Goal: Information Seeking & Learning: Learn about a topic

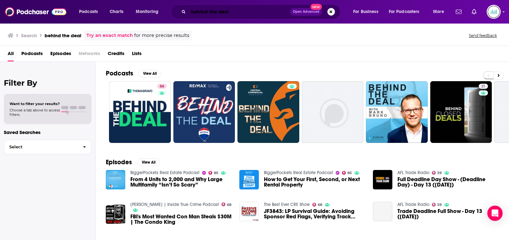
click at [207, 14] on input "behind the deal" at bounding box center [239, 12] width 102 height 10
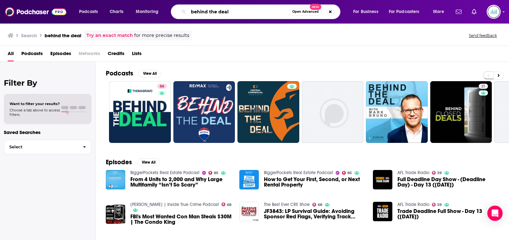
click at [207, 14] on input "behind the deal" at bounding box center [238, 12] width 101 height 10
paste input "seven minute stories"
type input "seven minute stories"
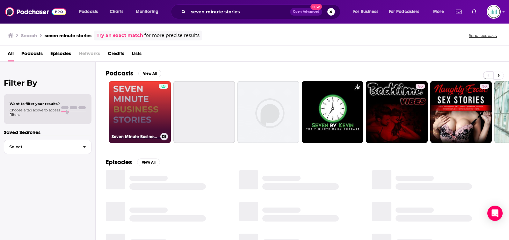
click at [144, 103] on link "Seven Minute Business Stories" at bounding box center [140, 112] width 62 height 62
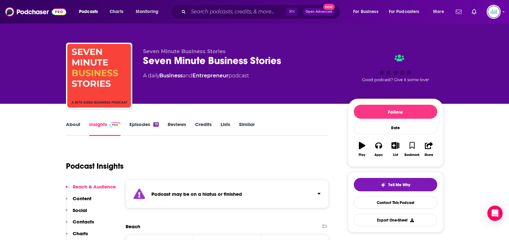
click at [76, 127] on link "About" at bounding box center [73, 128] width 14 height 15
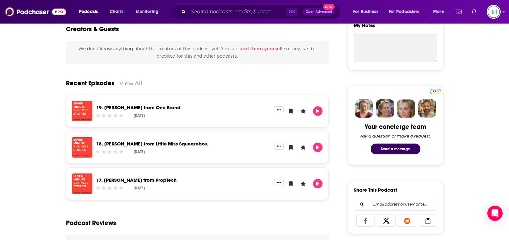
scroll to position [199, 0]
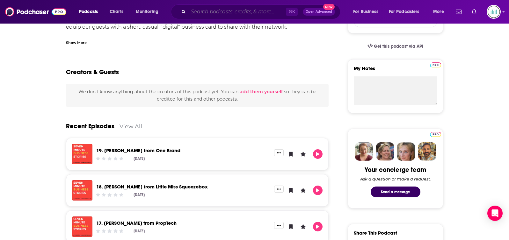
click at [200, 10] on input "Search podcasts, credits, & more..." at bounding box center [236, 12] width 97 height 10
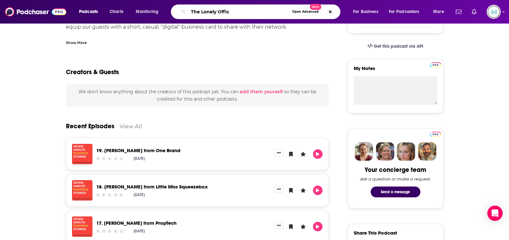
type input "The Lonely Office"
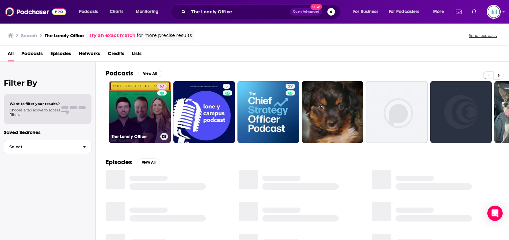
click at [130, 100] on link "57 The Lonely Office" at bounding box center [140, 112] width 62 height 62
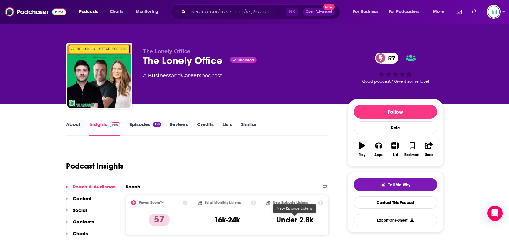
click at [284, 219] on h3 "Under 2.8k" at bounding box center [294, 220] width 37 height 10
copy div "Under 2.8k Export One-Sheet"
